Goal: Navigation & Orientation: Find specific page/section

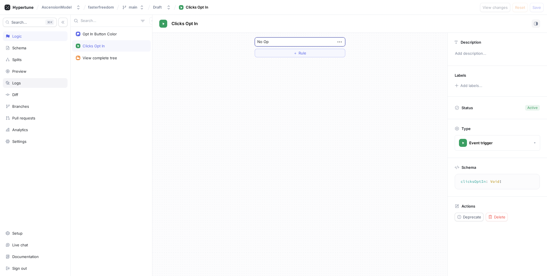
click at [25, 86] on div "Logs" at bounding box center [35, 83] width 65 height 10
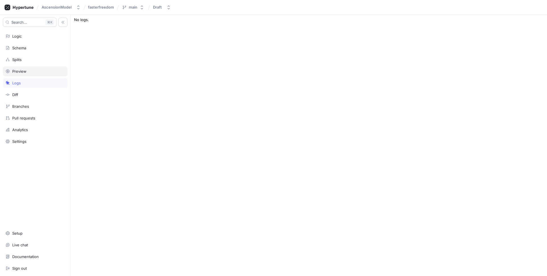
click at [31, 70] on div "Preview" at bounding box center [35, 71] width 60 height 5
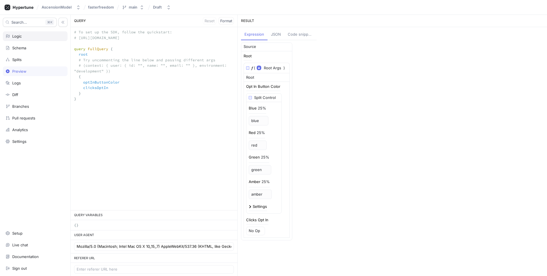
click at [29, 32] on div "Logic" at bounding box center [35, 36] width 65 height 10
